Goal: Transaction & Acquisition: Purchase product/service

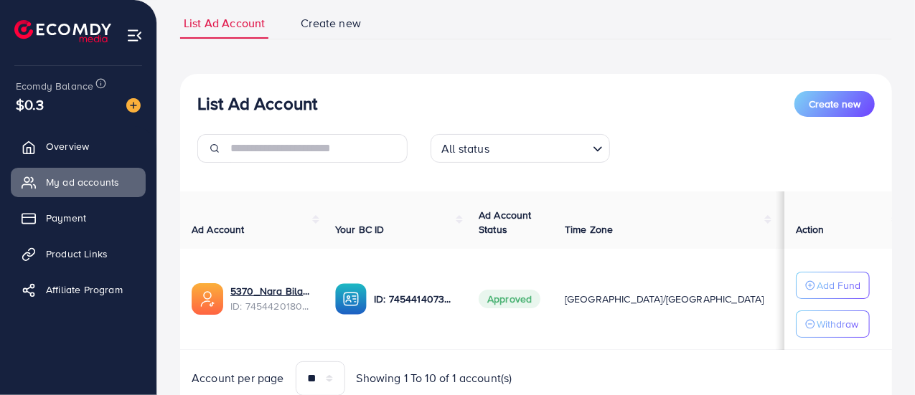
scroll to position [98, 0]
click at [131, 100] on img at bounding box center [133, 105] width 14 height 14
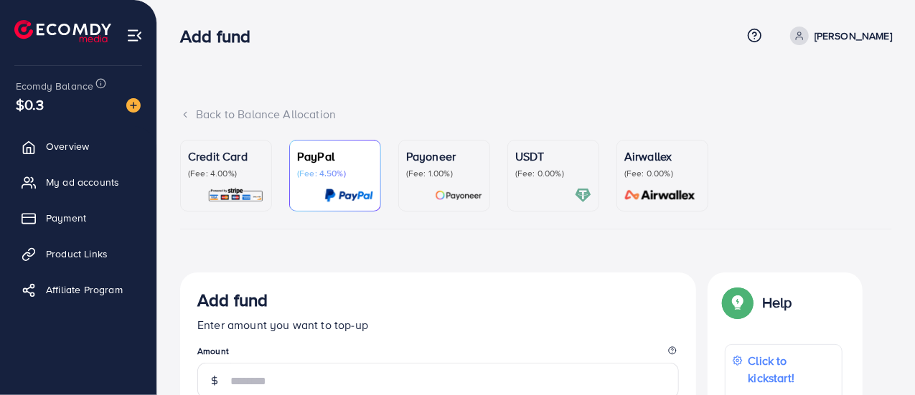
click at [537, 189] on div at bounding box center [553, 195] width 76 height 16
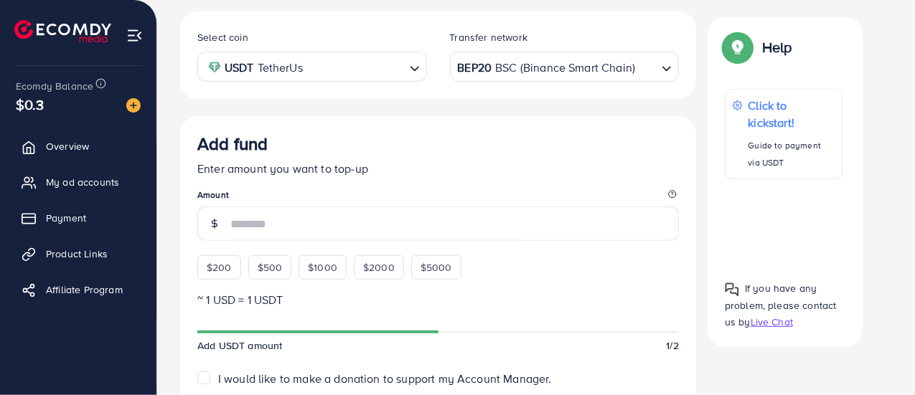
scroll to position [262, 0]
click at [225, 260] on span "$200" at bounding box center [219, 267] width 25 height 14
type input "***"
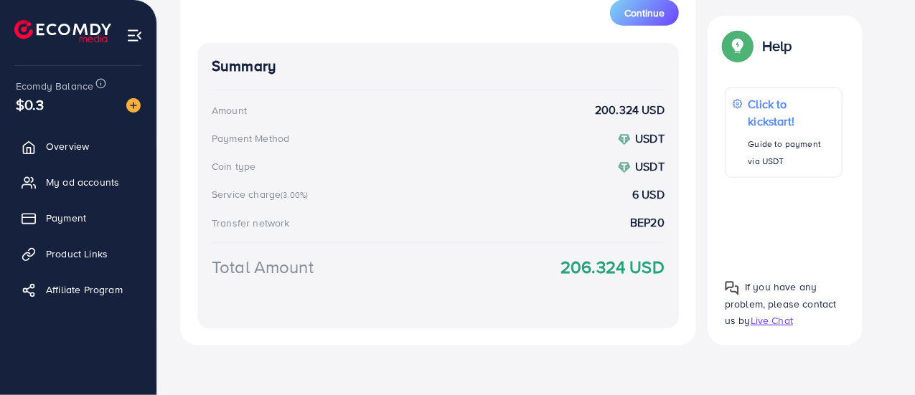
scroll to position [686, 0]
click at [593, 265] on strong "206.324 USD" at bounding box center [612, 267] width 104 height 25
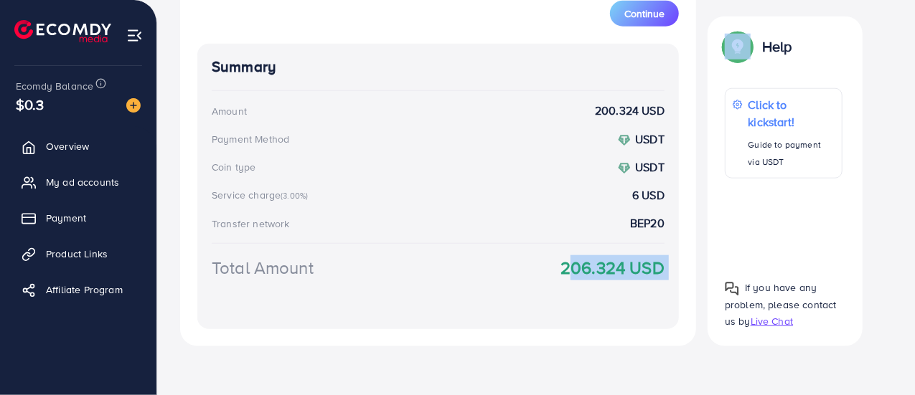
click at [593, 265] on strong "206.324 USD" at bounding box center [612, 267] width 104 height 25
copy div "206.324 USD Help"
click at [622, 12] on button "Continue" at bounding box center [644, 14] width 69 height 26
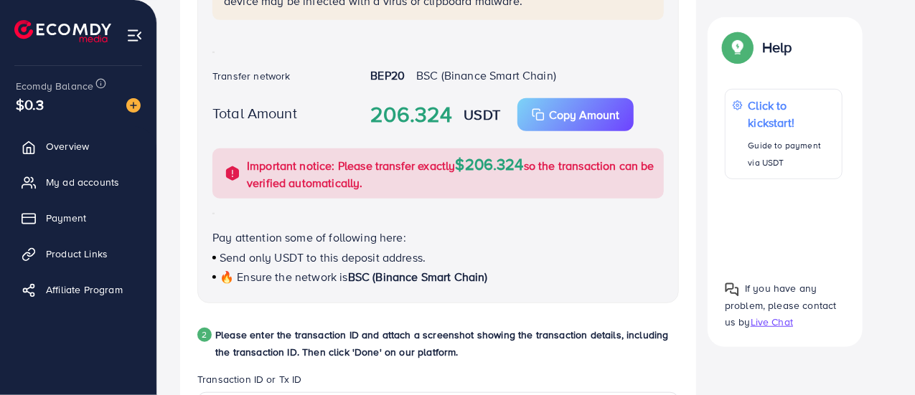
scroll to position [460, 0]
click at [565, 107] on p "Copy Amount" at bounding box center [584, 115] width 70 height 17
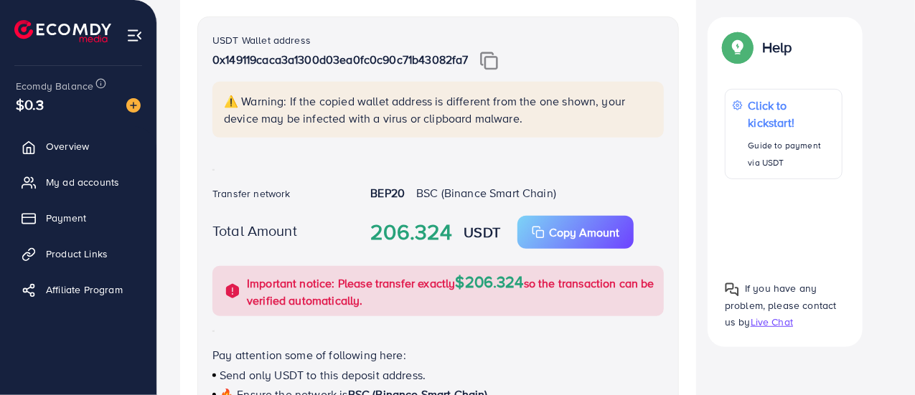
scroll to position [342, 0]
click at [493, 59] on img at bounding box center [489, 61] width 18 height 19
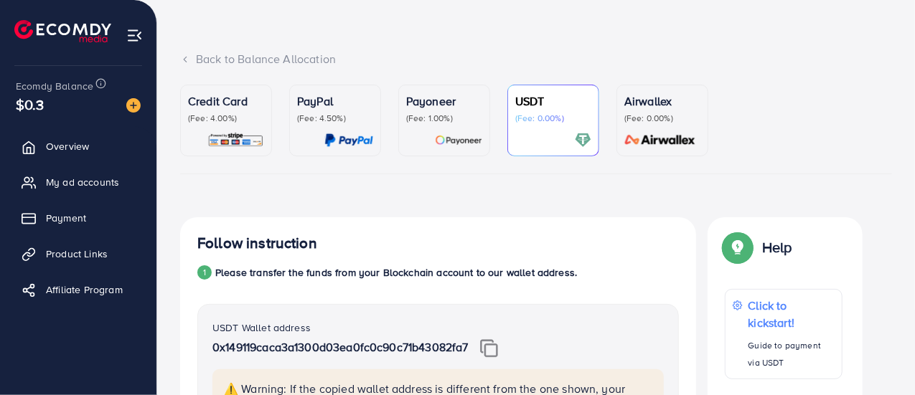
scroll to position [0, 0]
